Goal: Book appointment/travel/reservation

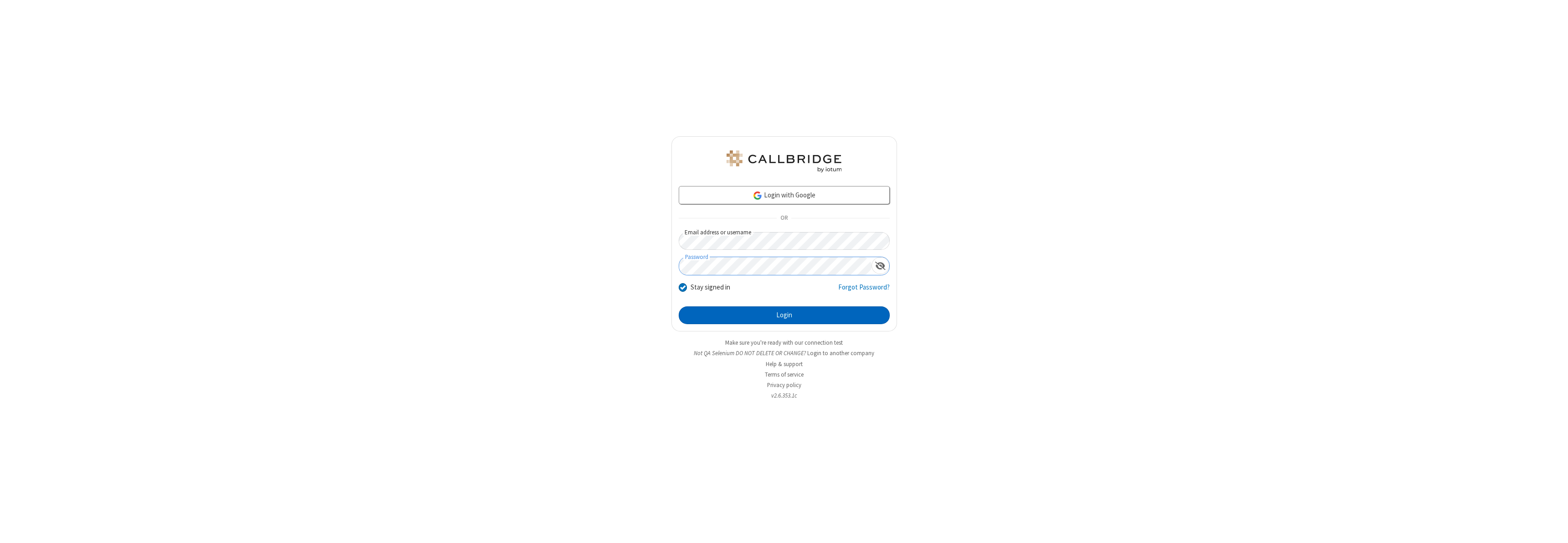
click at [784, 315] on button "Login" at bounding box center [784, 315] width 211 height 18
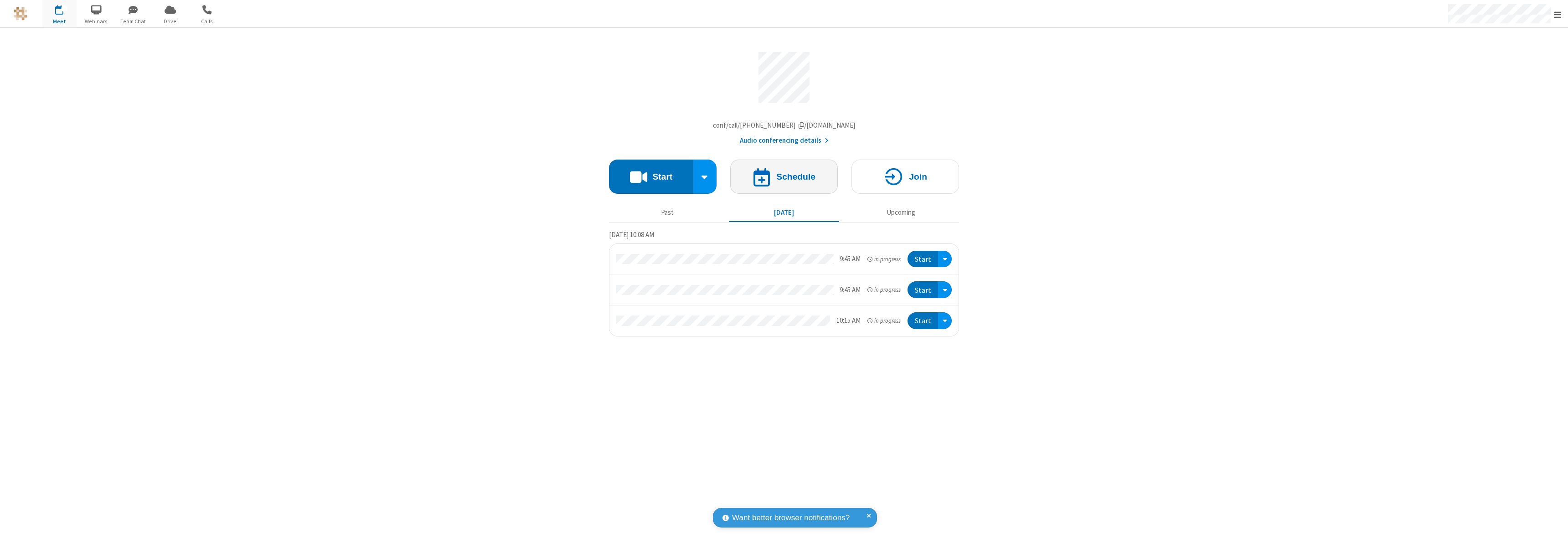
click at [784, 179] on h4 "Schedule" at bounding box center [796, 177] width 39 height 9
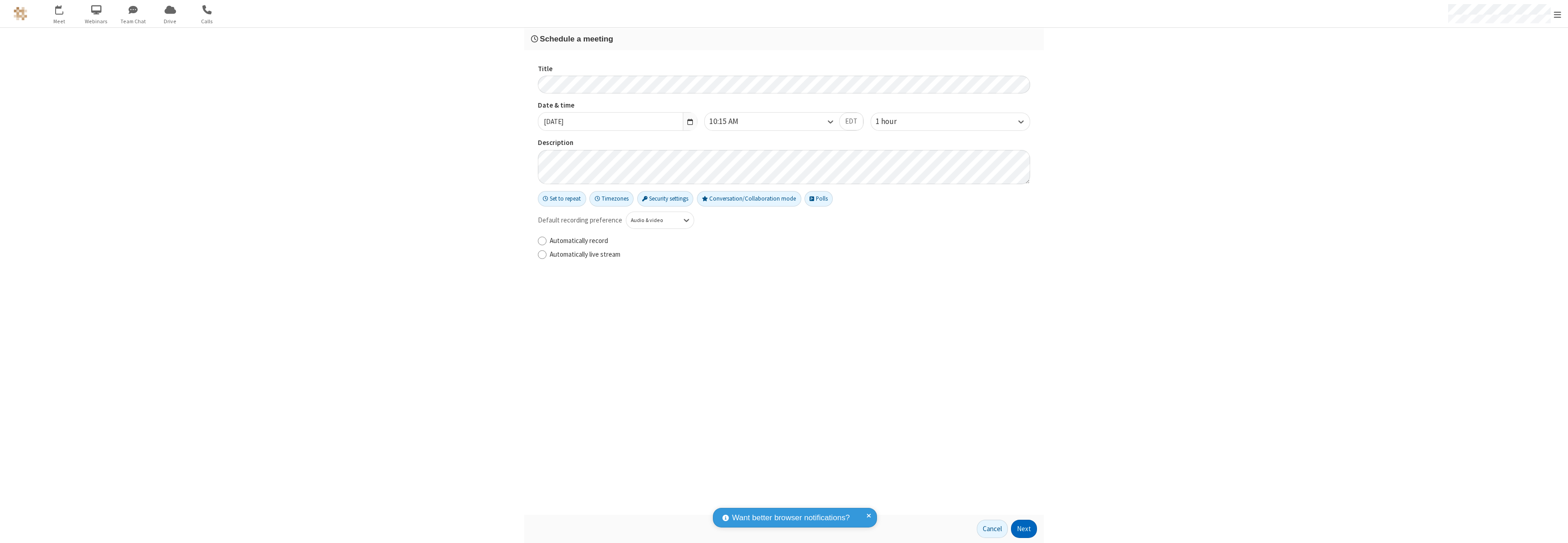
click at [1024, 529] on button "Next" at bounding box center [1024, 529] width 26 height 18
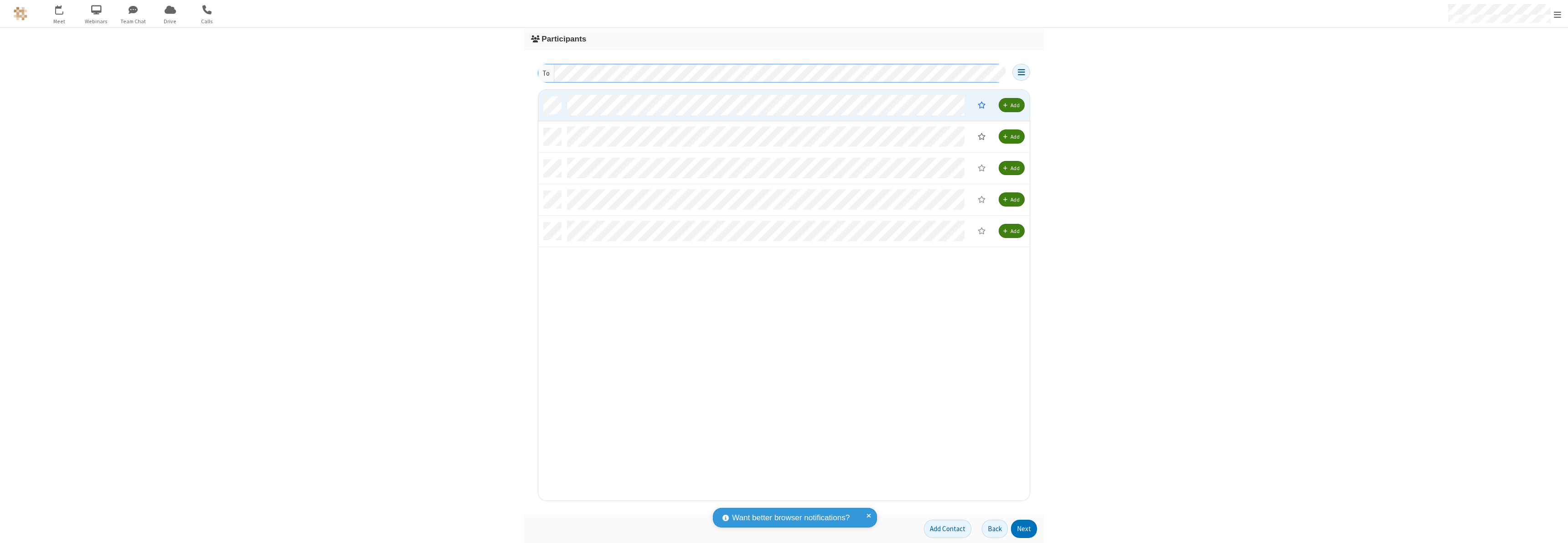
scroll to position [404, 485]
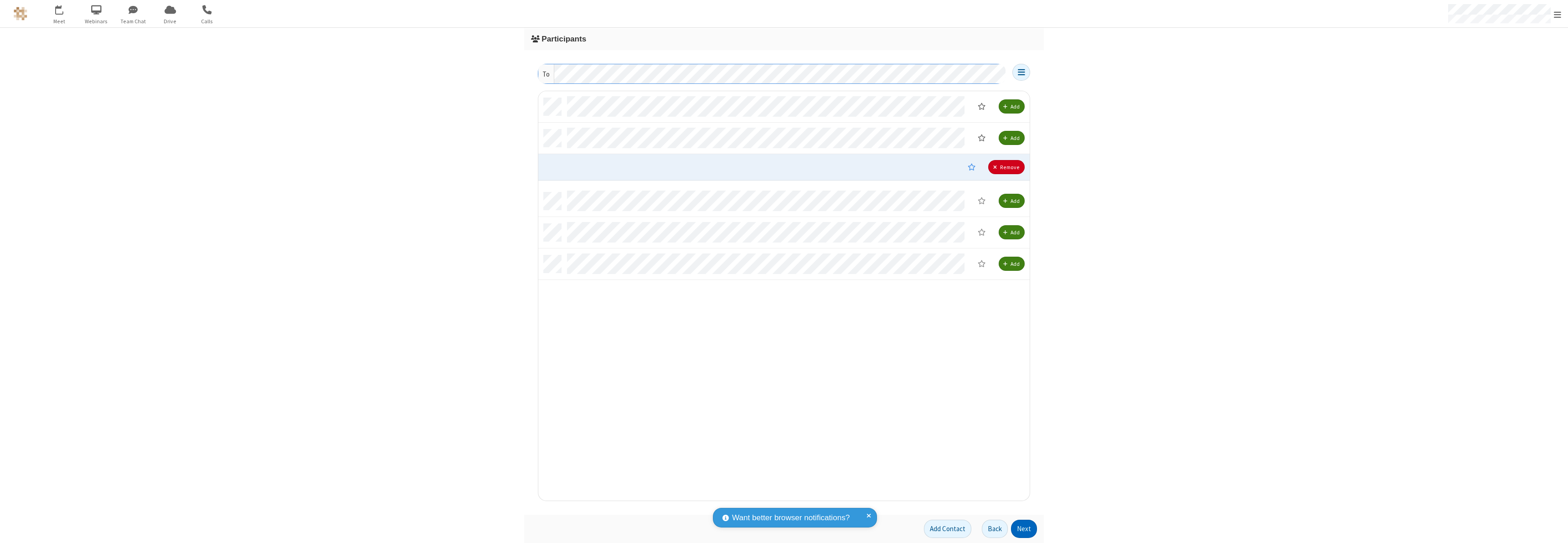
click at [1024, 529] on button "Next" at bounding box center [1024, 529] width 26 height 18
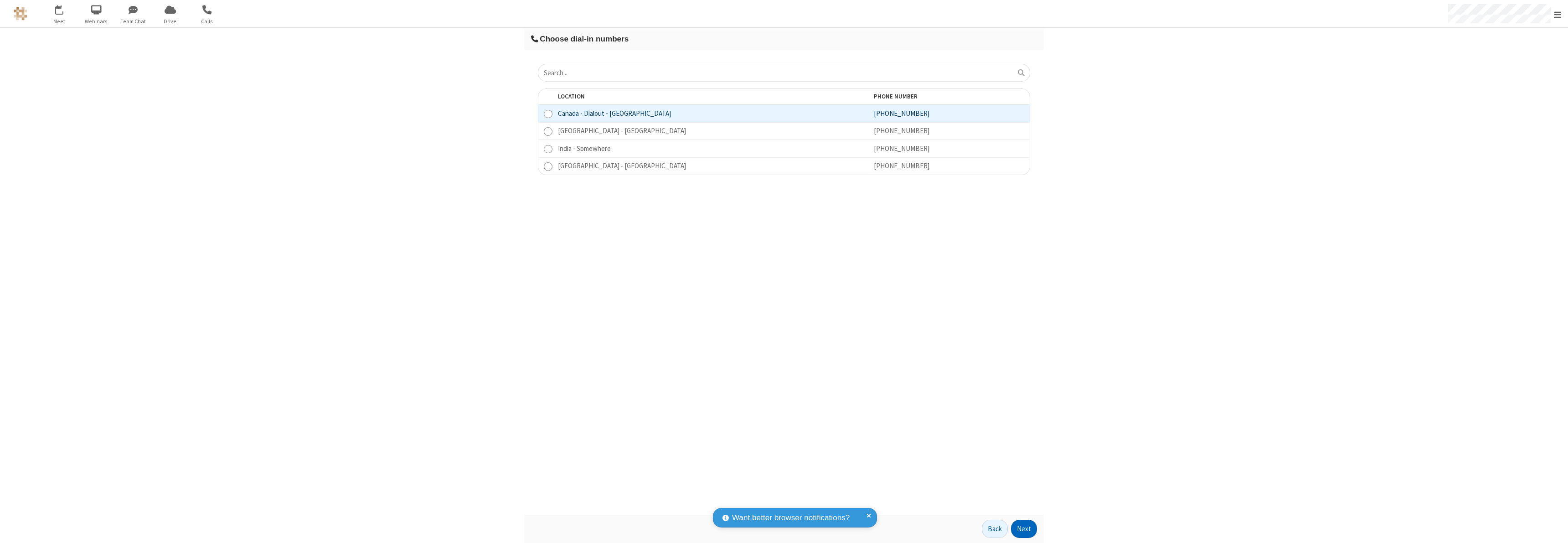
click at [1024, 529] on button "Next" at bounding box center [1024, 529] width 26 height 18
